Goal: Task Accomplishment & Management: Use online tool/utility

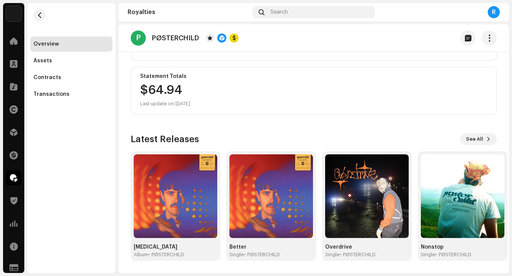
scroll to position [100, 0]
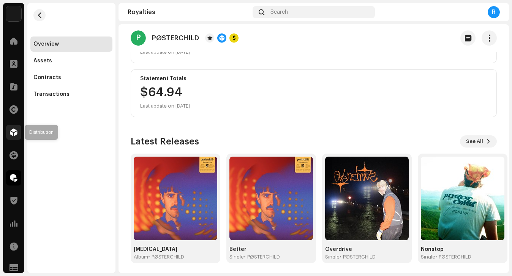
click at [20, 132] on div at bounding box center [13, 132] width 15 height 15
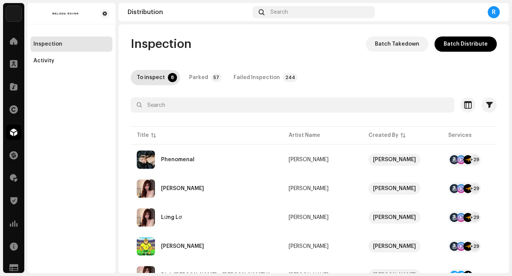
click at [238, 157] on div "Phenomenal" at bounding box center [207, 159] width 140 height 18
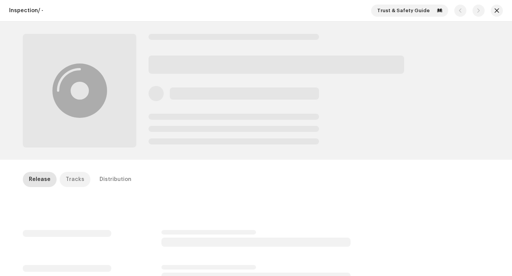
click at [74, 177] on div "Tracks" at bounding box center [75, 179] width 19 height 15
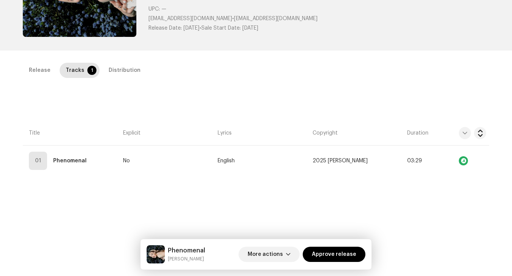
scroll to position [129, 0]
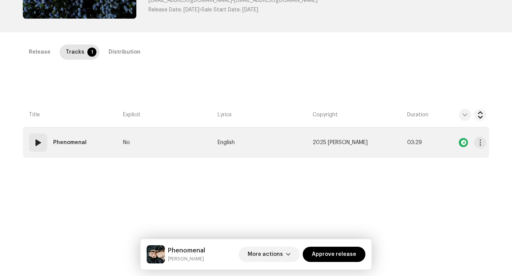
click at [177, 148] on td "No" at bounding box center [167, 142] width 95 height 30
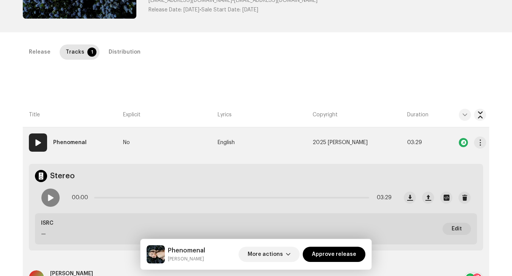
scroll to position [262, 0]
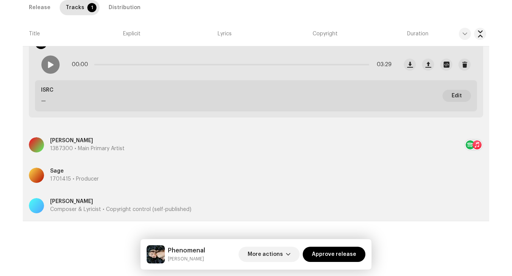
click at [147, 148] on div "[PERSON_NAME] 1387300 • Main Primary Artist" at bounding box center [246, 144] width 435 height 27
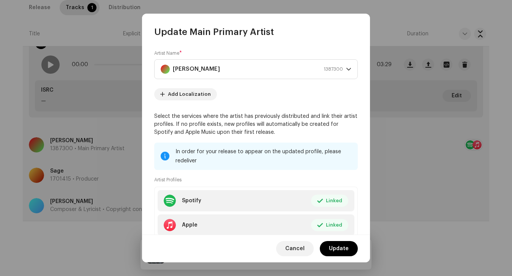
scroll to position [74, 0]
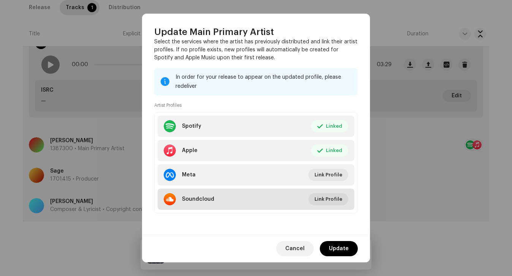
click at [214, 198] on li "Soundcloud Link Profile" at bounding box center [256, 198] width 197 height 21
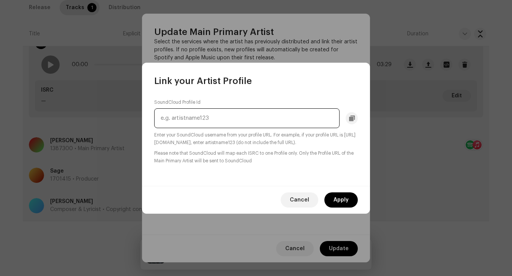
click at [212, 122] on input "text" at bounding box center [246, 118] width 185 height 20
paste input "thebutterflygrl"
type input "thebutterflygrl"
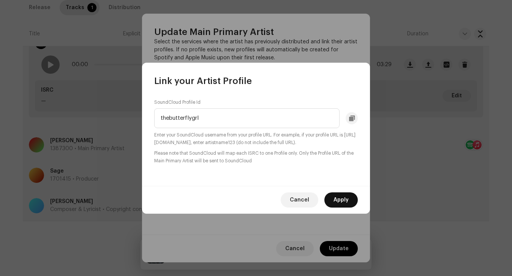
click at [345, 200] on span "Apply" at bounding box center [341, 199] width 15 height 15
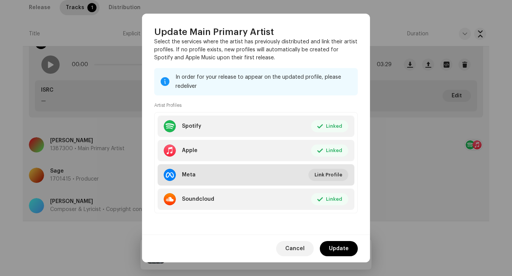
click at [250, 172] on li "Meta Link Profile" at bounding box center [256, 174] width 197 height 21
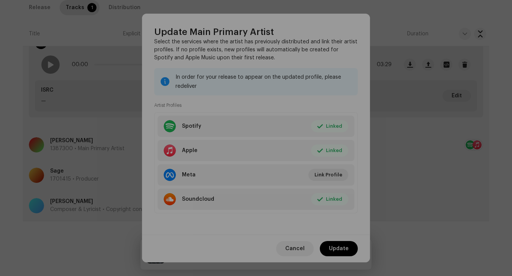
click at [244, 243] on div "Link your Artist Profile Meta Artist Id Provide your Meta Artist Id. Note this …" at bounding box center [256, 138] width 512 height 276
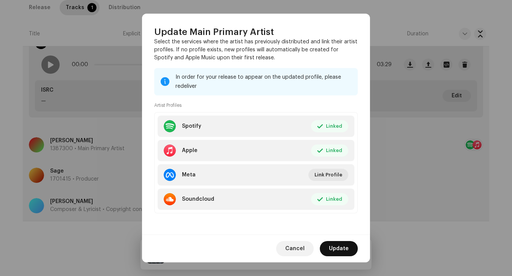
click at [342, 252] on span "Update" at bounding box center [339, 248] width 20 height 15
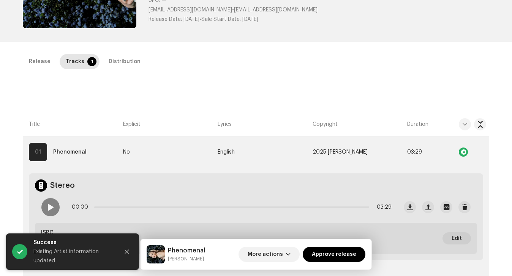
scroll to position [118, 0]
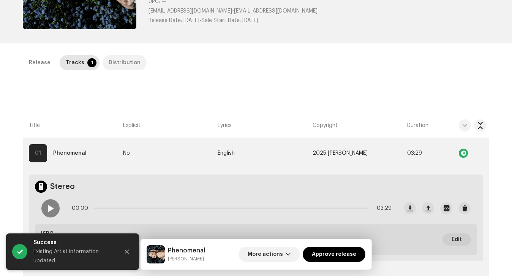
click at [117, 56] on div "Distribution" at bounding box center [125, 62] width 32 height 15
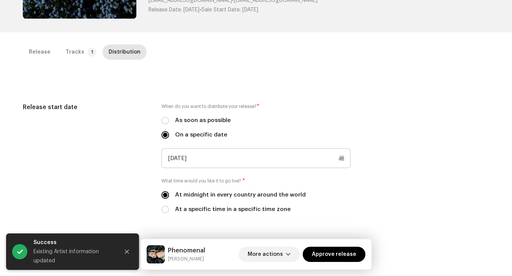
scroll to position [0, 0]
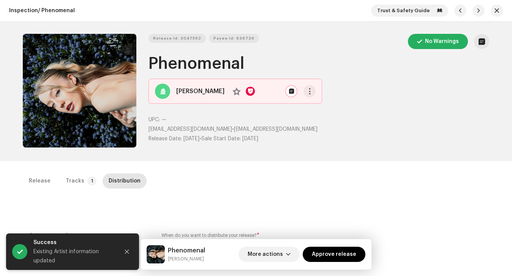
click at [78, 174] on div "Tracks" at bounding box center [75, 180] width 19 height 15
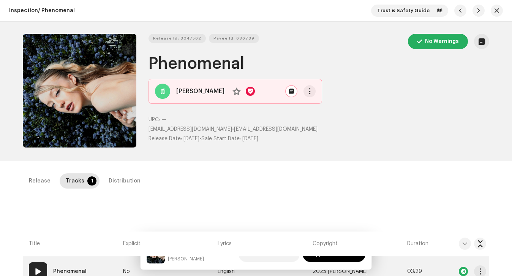
scroll to position [107, 0]
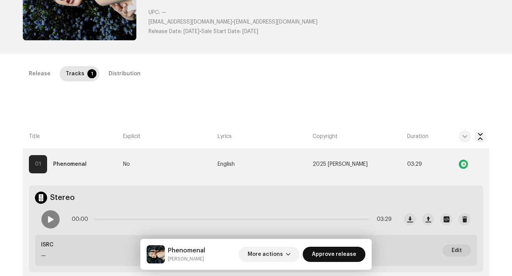
click at [335, 258] on span "Approve release" at bounding box center [334, 254] width 44 height 15
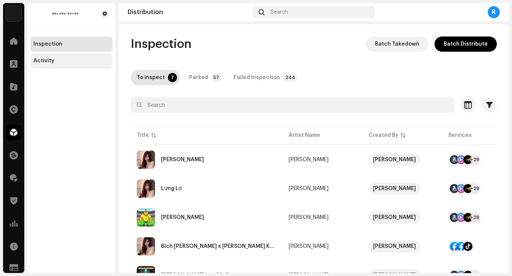
click at [65, 58] on div "Activity" at bounding box center [71, 61] width 76 height 6
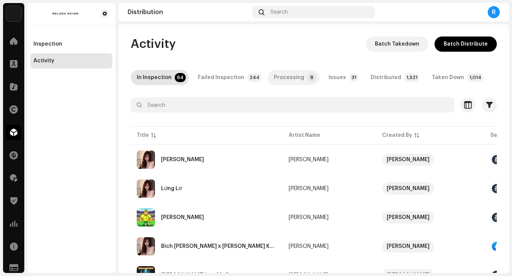
click at [278, 74] on div "Processing" at bounding box center [289, 77] width 30 height 15
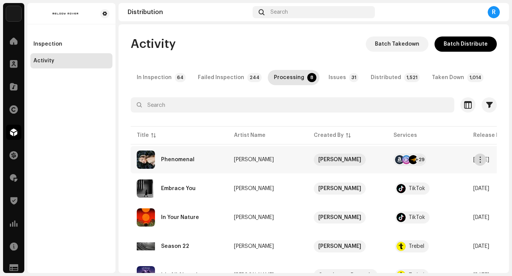
click at [481, 157] on span "button" at bounding box center [481, 160] width 6 height 6
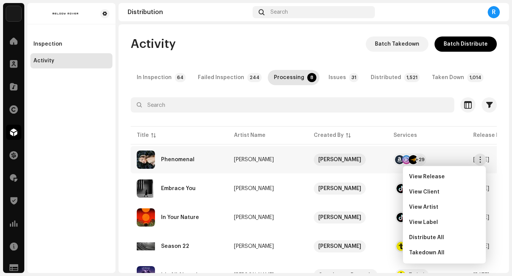
click at [349, 44] on div "Activity Batch Takedown Batch Distribute" at bounding box center [314, 43] width 366 height 15
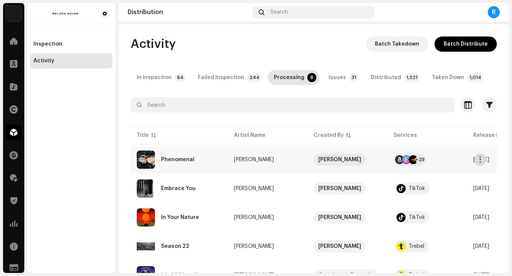
click at [479, 159] on span "button" at bounding box center [481, 160] width 6 height 6
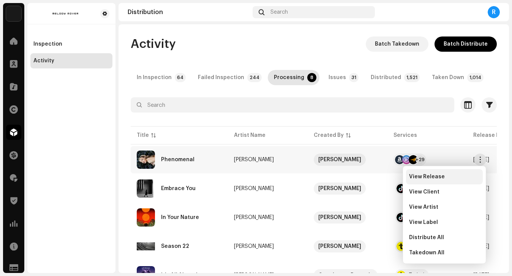
click at [457, 174] on div "View Release" at bounding box center [444, 177] width 71 height 6
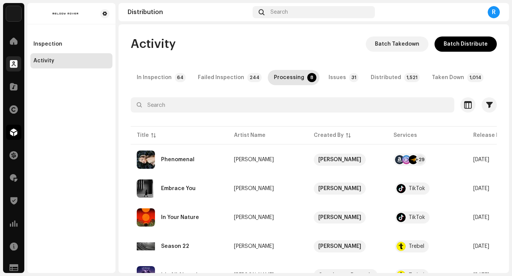
click at [17, 62] on span at bounding box center [14, 64] width 8 height 6
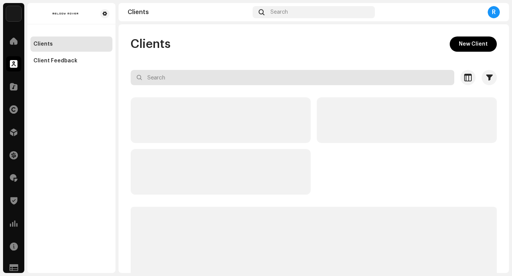
click at [177, 78] on input "text" at bounding box center [293, 77] width 324 height 15
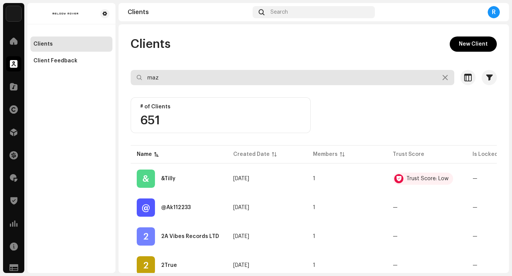
type input "maz"
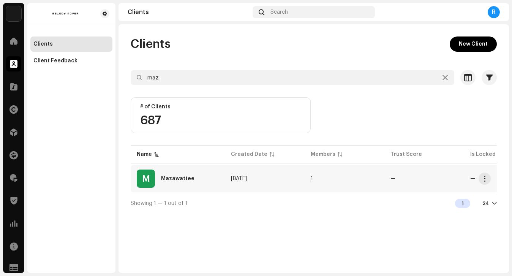
click at [199, 175] on div "[PERSON_NAME]" at bounding box center [178, 178] width 82 height 18
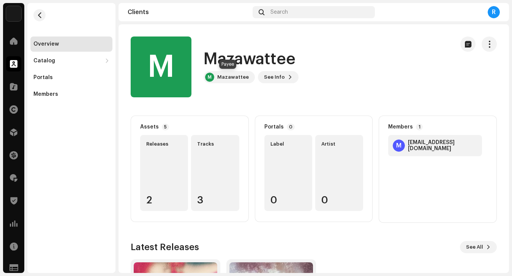
click at [223, 80] on div "[PERSON_NAME]" at bounding box center [229, 77] width 51 height 12
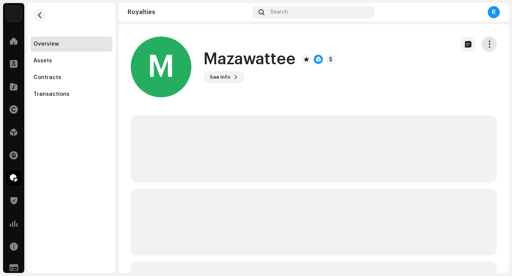
click at [486, 47] on span "button" at bounding box center [489, 44] width 7 height 6
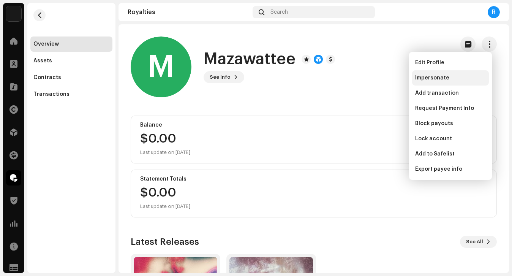
click at [446, 76] on span "Impersonate" at bounding box center [432, 78] width 34 height 6
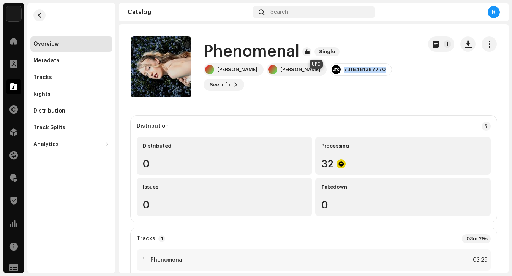
drag, startPoint x: 342, startPoint y: 76, endPoint x: 296, endPoint y: 76, distance: 45.2
click at [330, 76] on div "7316481387770" at bounding box center [361, 69] width 62 height 12
copy div "7316481387770"
